Goal: Task Accomplishment & Management: Use online tool/utility

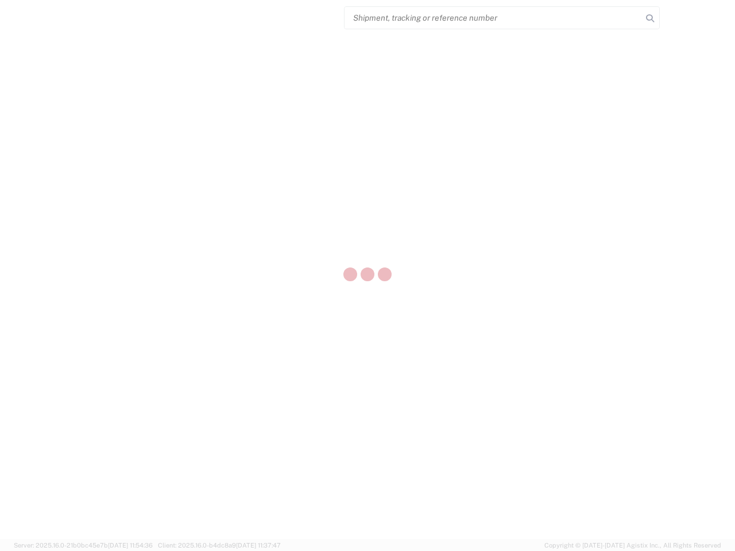
select select "US"
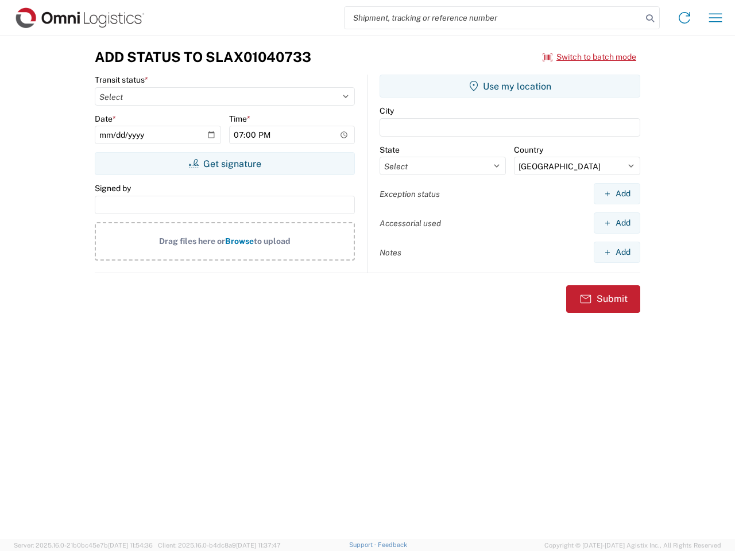
click at [493, 18] on input "search" at bounding box center [492, 18] width 297 height 22
click at [650, 18] on icon at bounding box center [650, 18] width 16 height 16
click at [684, 18] on icon at bounding box center [684, 18] width 18 height 18
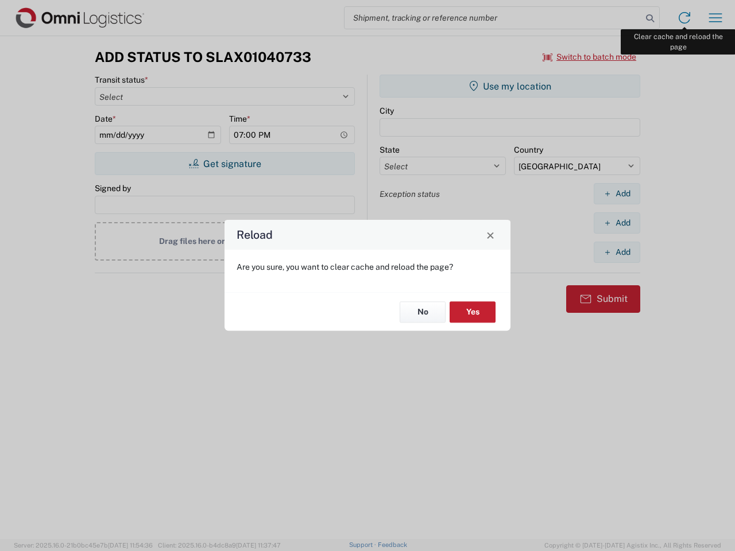
click at [715, 18] on div "Reload Are you sure, you want to clear cache and reload the page? No Yes" at bounding box center [367, 275] width 735 height 551
click at [589, 57] on div "Reload Are you sure, you want to clear cache and reload the page? No Yes" at bounding box center [367, 275] width 735 height 551
click at [224, 164] on div "Reload Are you sure, you want to clear cache and reload the page? No Yes" at bounding box center [367, 275] width 735 height 551
click at [510, 86] on div "Reload Are you sure, you want to clear cache and reload the page? No Yes" at bounding box center [367, 275] width 735 height 551
click at [616, 193] on div "Reload Are you sure, you want to clear cache and reload the page? No Yes" at bounding box center [367, 275] width 735 height 551
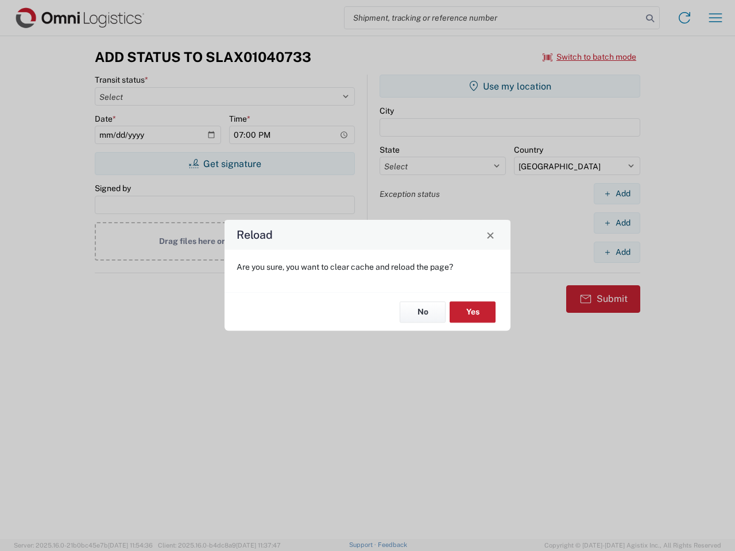
click at [616, 223] on div "Reload Are you sure, you want to clear cache and reload the page? No Yes" at bounding box center [367, 275] width 735 height 551
click at [616, 252] on div "Reload Are you sure, you want to clear cache and reload the page? No Yes" at bounding box center [367, 275] width 735 height 551
